Goal: Navigation & Orientation: Go to known website

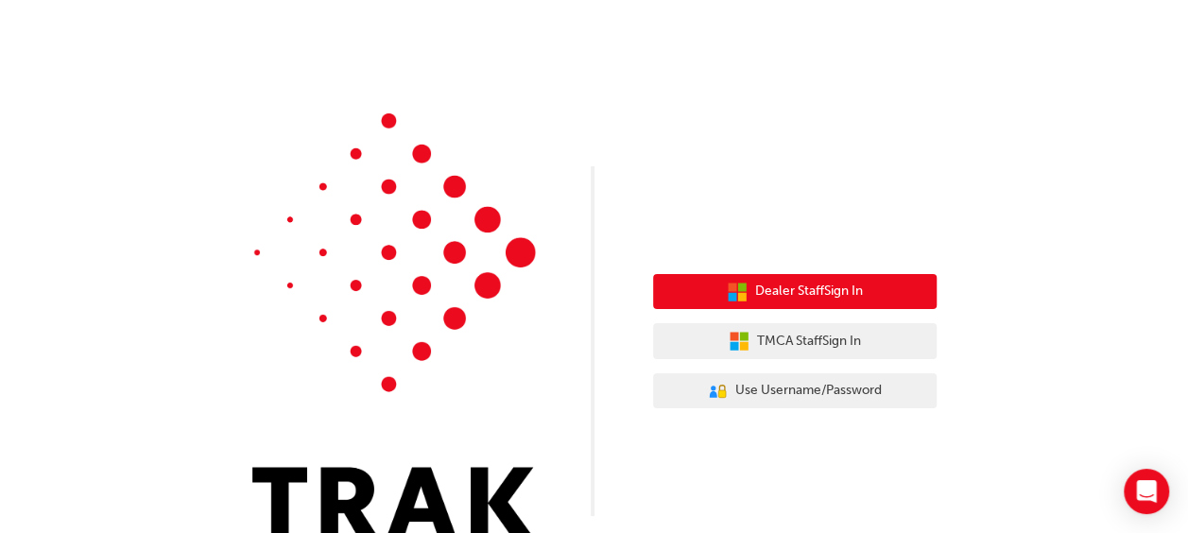
click at [827, 296] on span "Dealer Staff Sign In" at bounding box center [809, 292] width 108 height 22
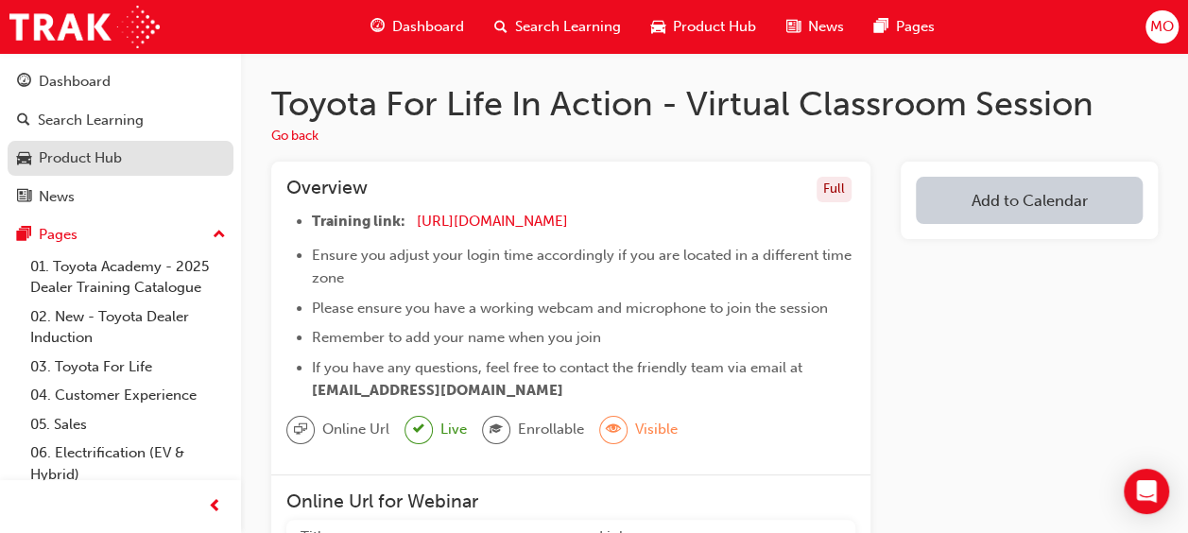
drag, startPoint x: 959, startPoint y: 207, endPoint x: 139, endPoint y: 156, distance: 822.1
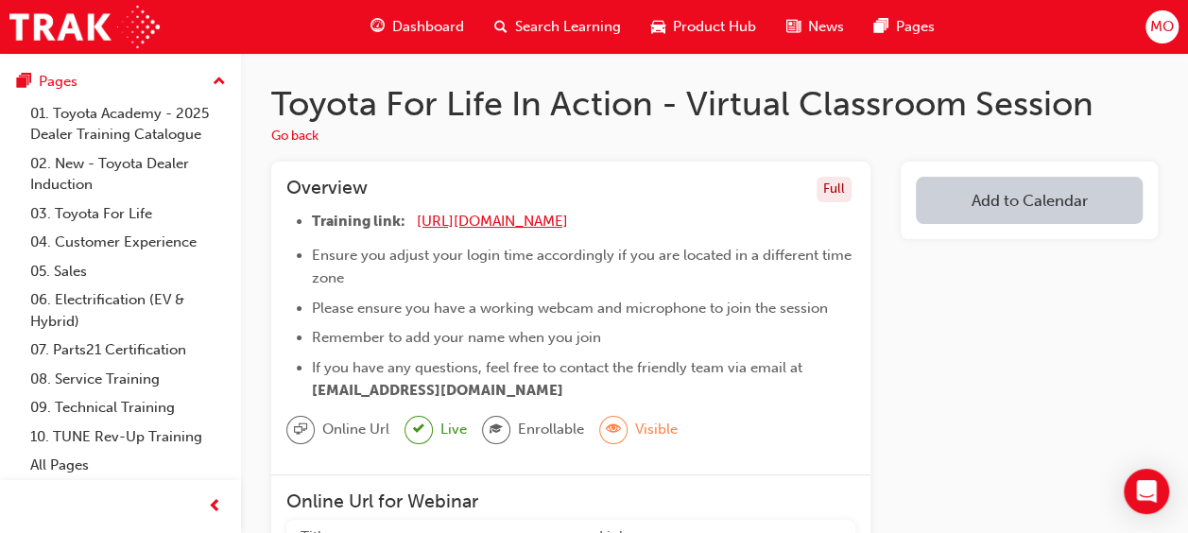
click at [529, 221] on span "[URL][DOMAIN_NAME]" at bounding box center [492, 221] width 151 height 17
